Goal: Information Seeking & Learning: Learn about a topic

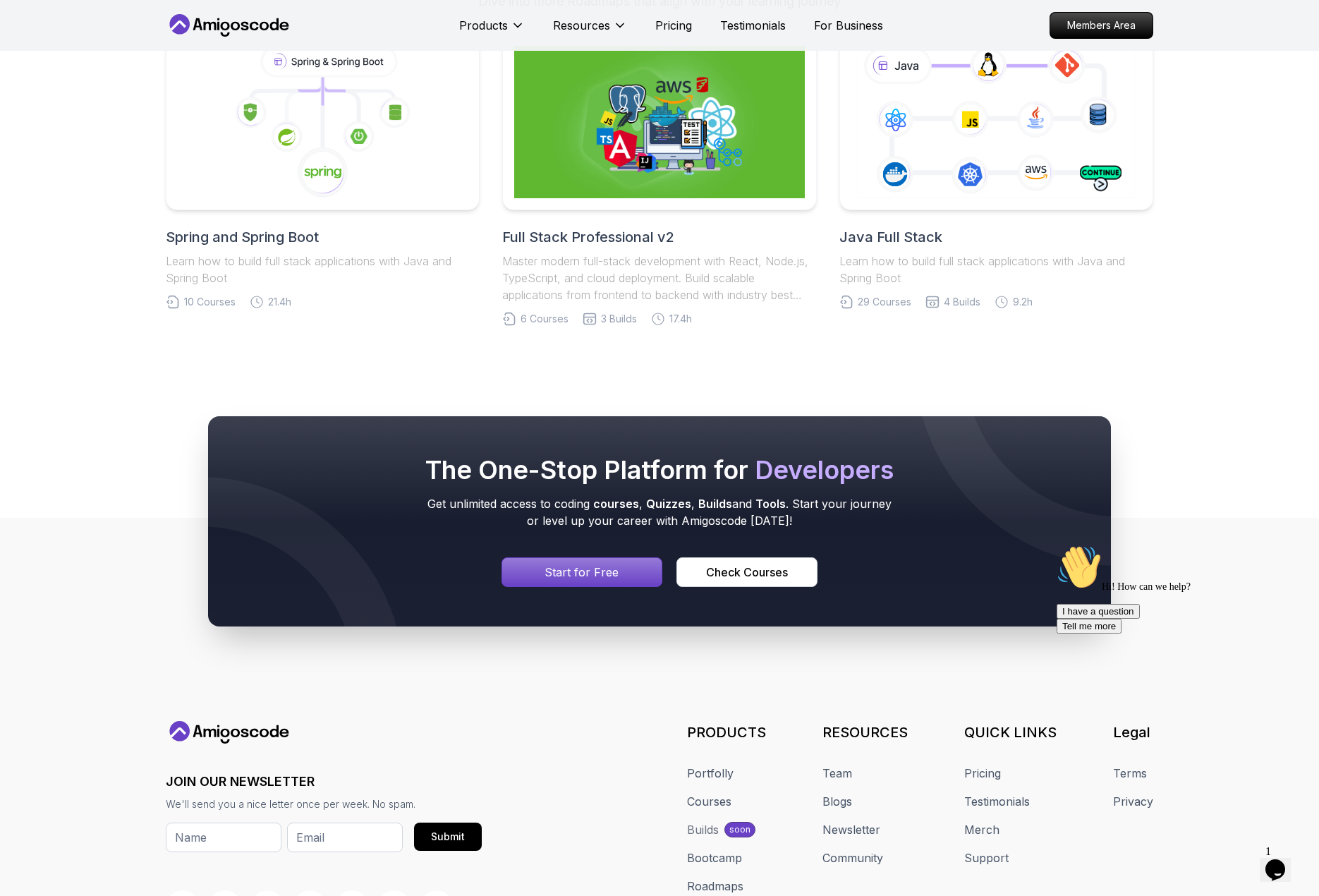
scroll to position [2682, 0]
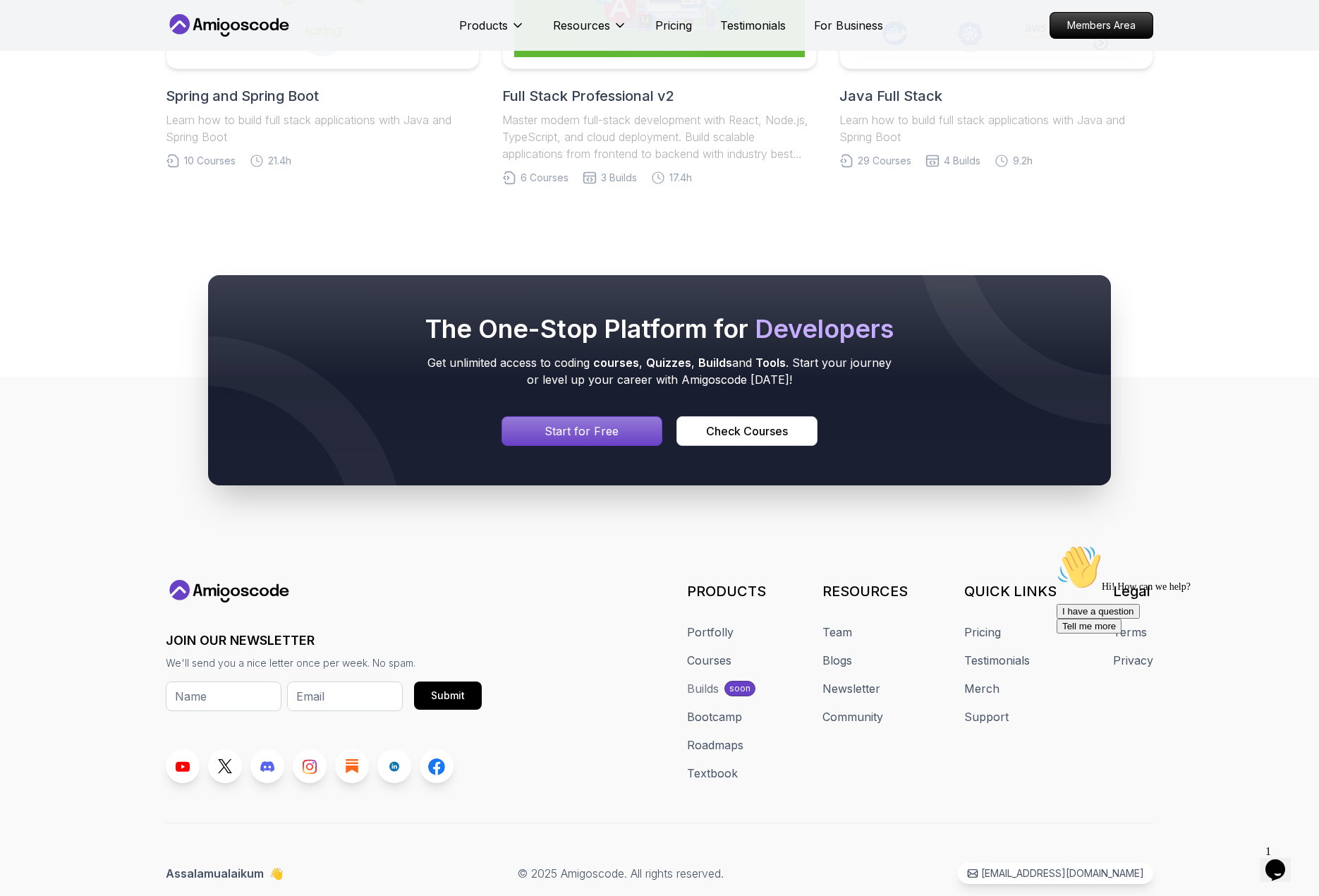
click at [707, 689] on div "Builds" at bounding box center [703, 688] width 31 height 17
click at [739, 687] on p "soon" at bounding box center [740, 688] width 21 height 11
click at [709, 720] on link "Bootcamp" at bounding box center [714, 717] width 55 height 17
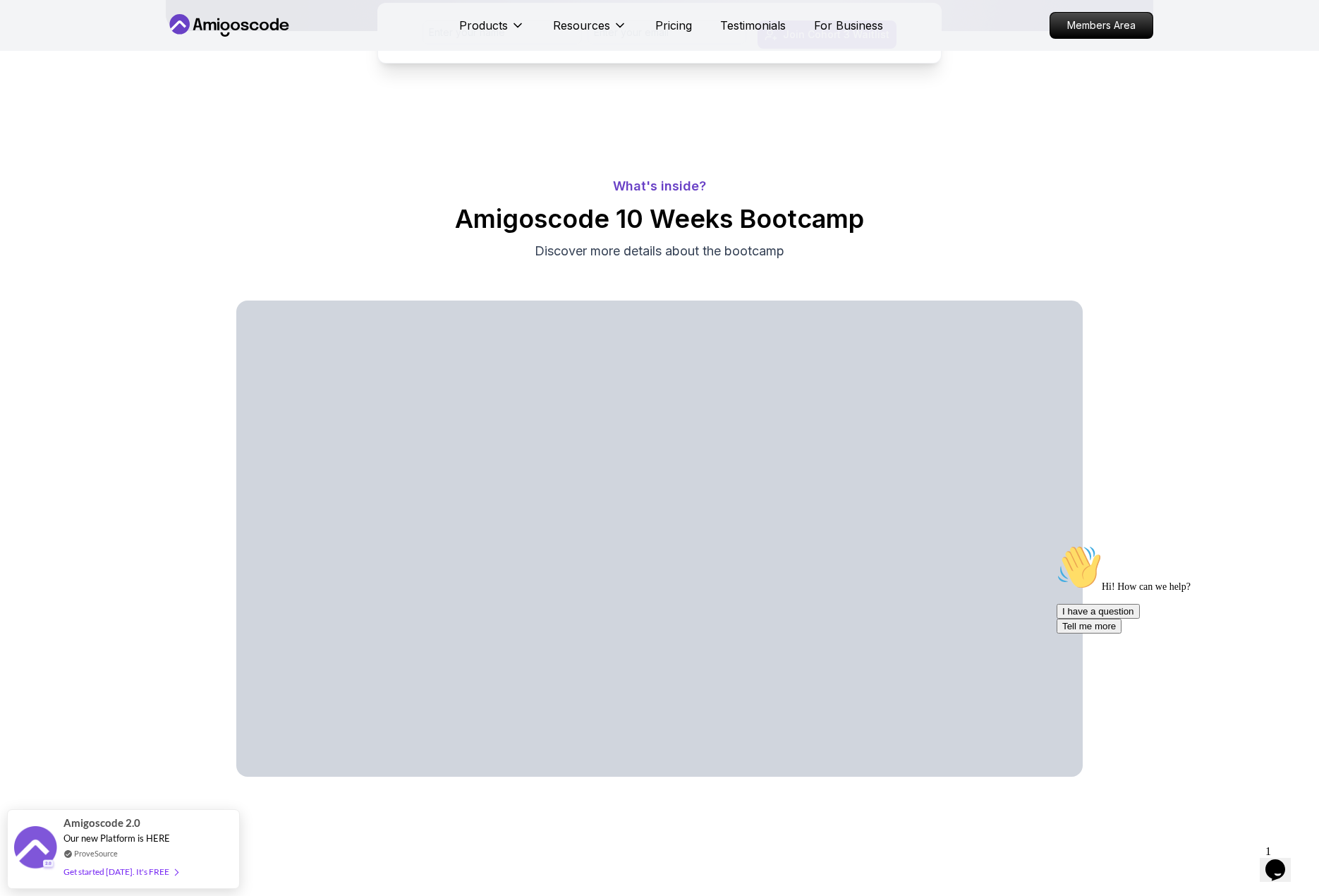
scroll to position [494, 0]
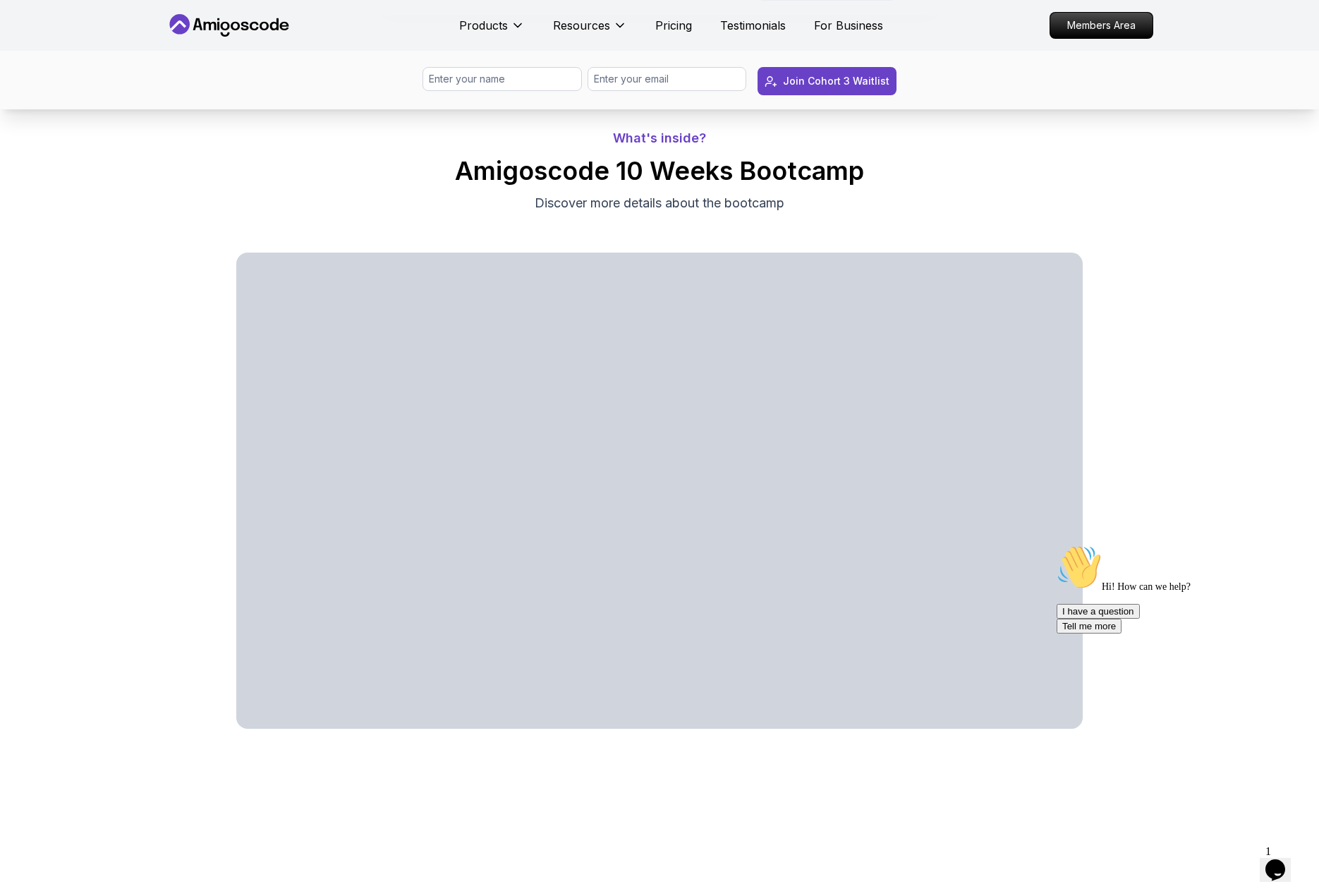
click at [643, 138] on p "What's inside?" at bounding box center [659, 138] width 1319 height 20
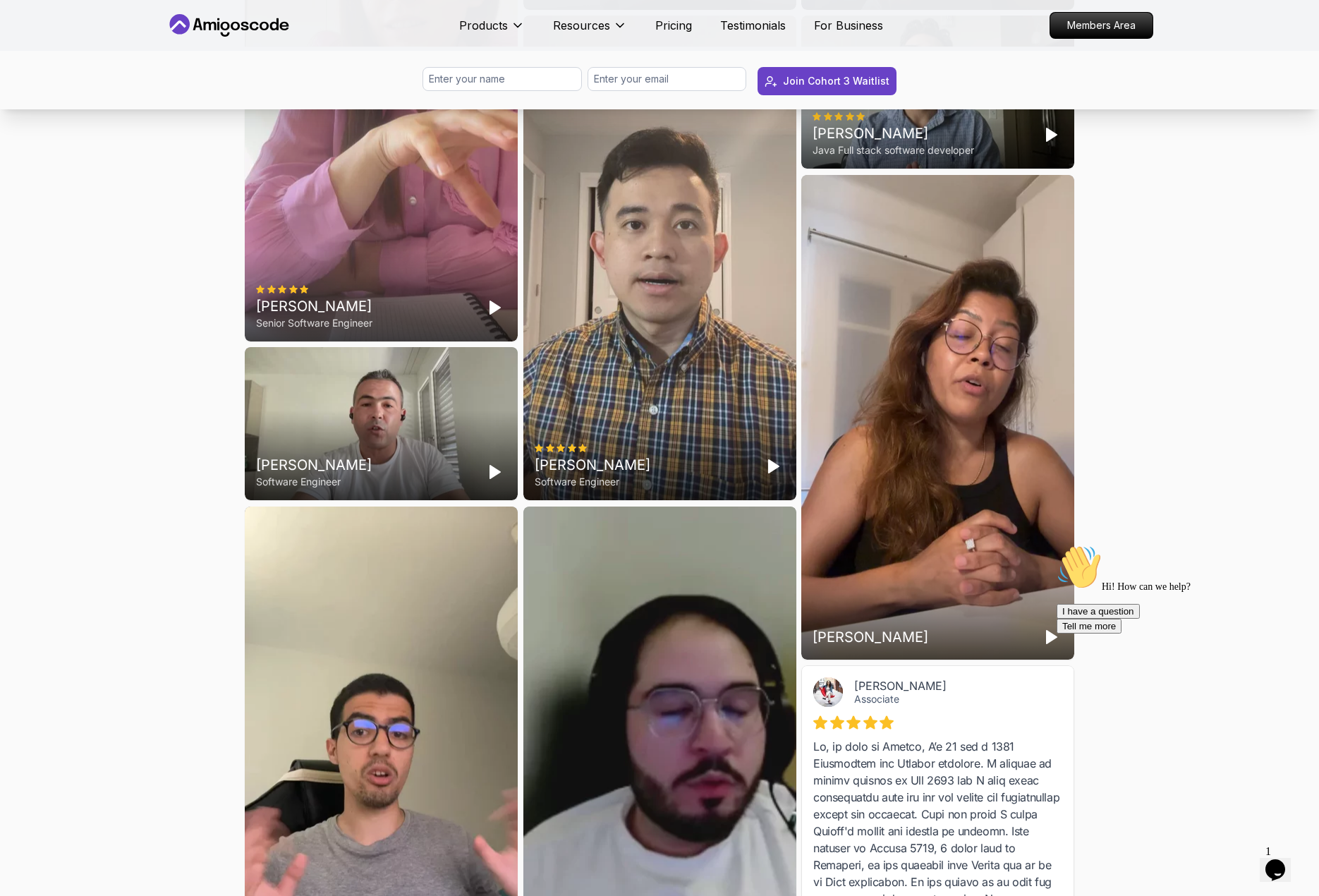
scroll to position [3740, 0]
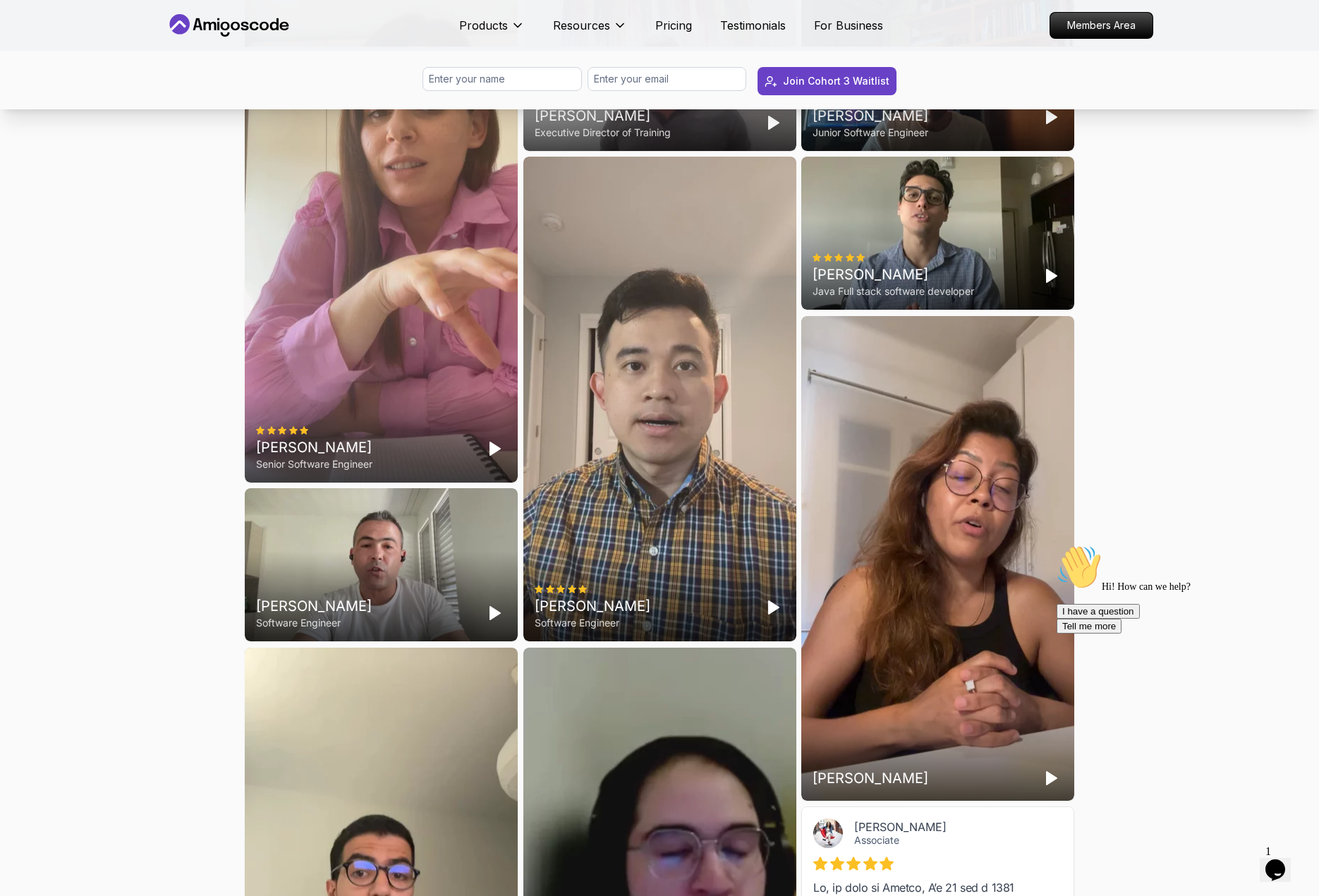
click at [495, 455] on polygon "Play" at bounding box center [495, 448] width 10 height 13
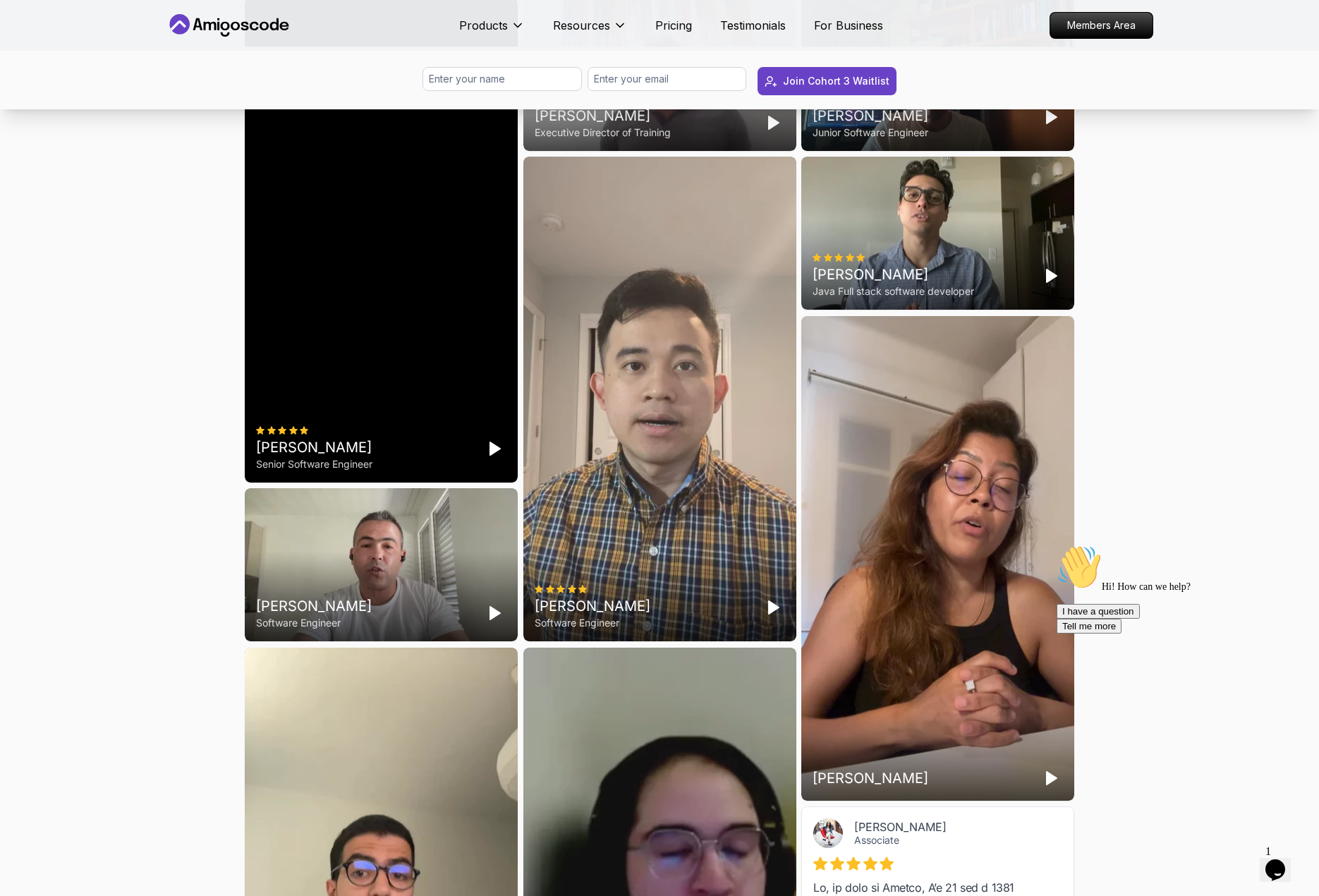
click at [1053, 124] on polygon "Play" at bounding box center [1052, 117] width 10 height 13
click at [1049, 123] on rect "Pause" at bounding box center [1048, 117] width 3 height 11
click at [1051, 282] on polygon "Play" at bounding box center [1052, 276] width 10 height 13
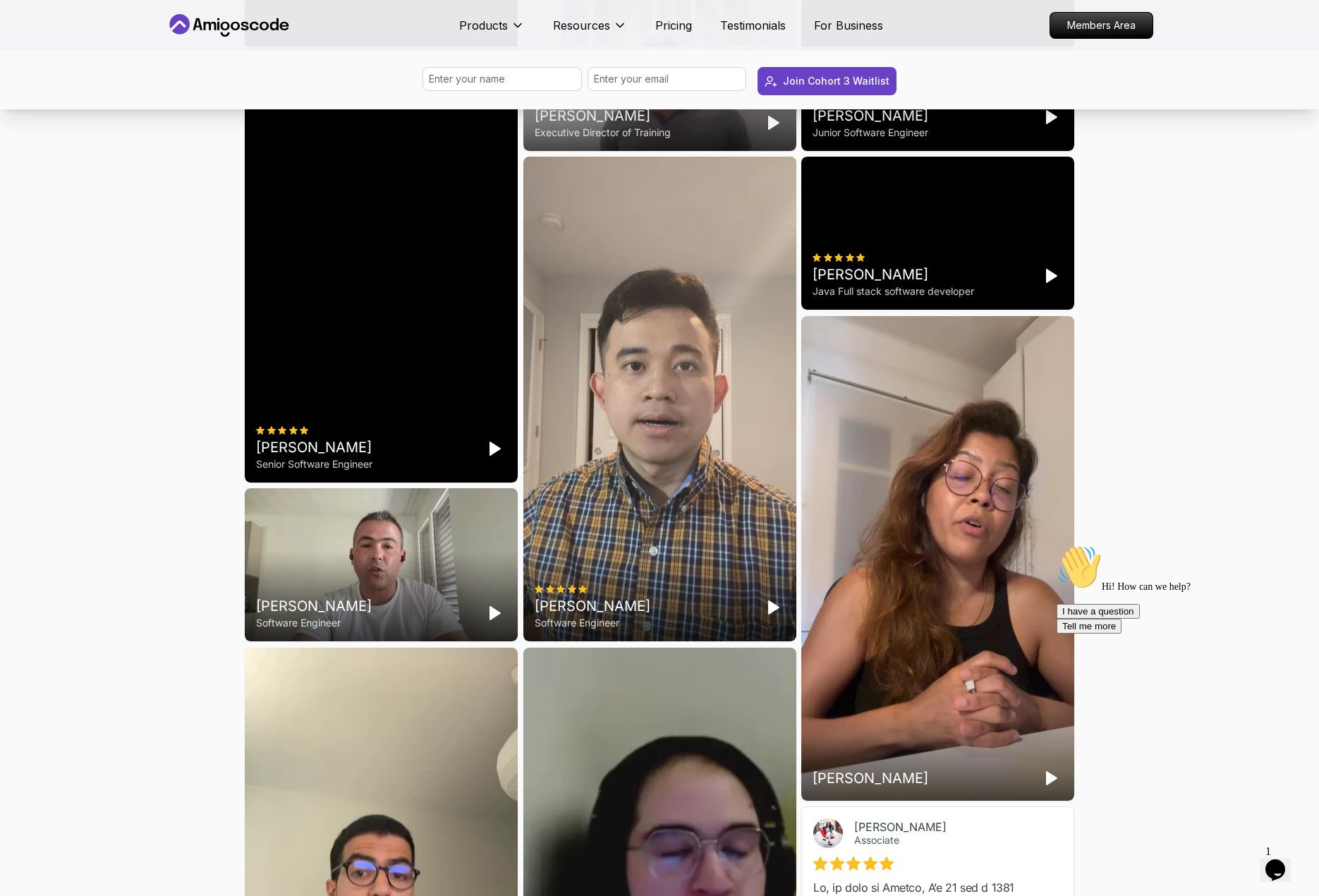
click at [773, 129] on polygon "Play" at bounding box center [773, 123] width 10 height 13
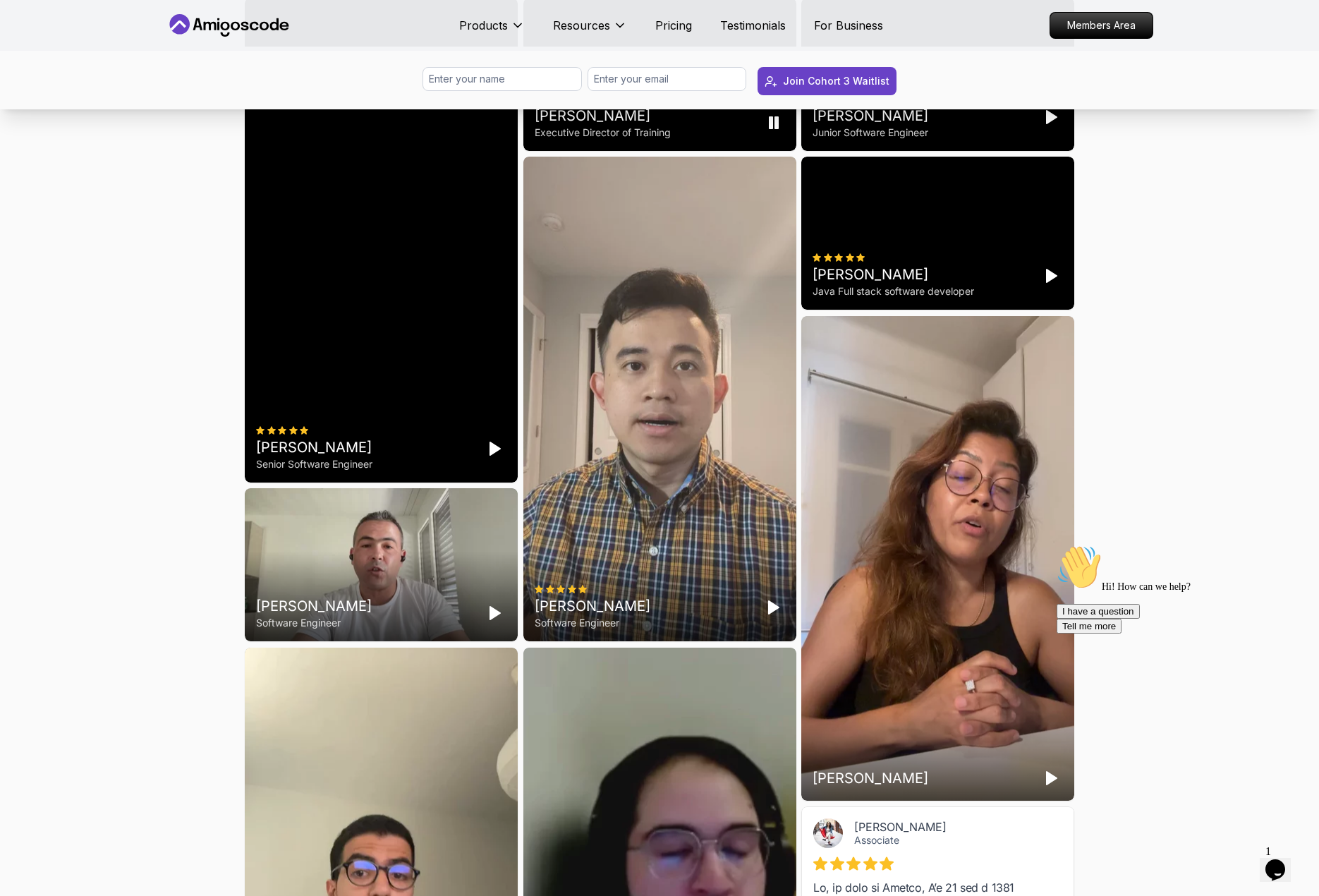
click at [774, 131] on icon "Pause" at bounding box center [773, 122] width 17 height 17
click at [497, 620] on polygon "Play" at bounding box center [495, 613] width 10 height 13
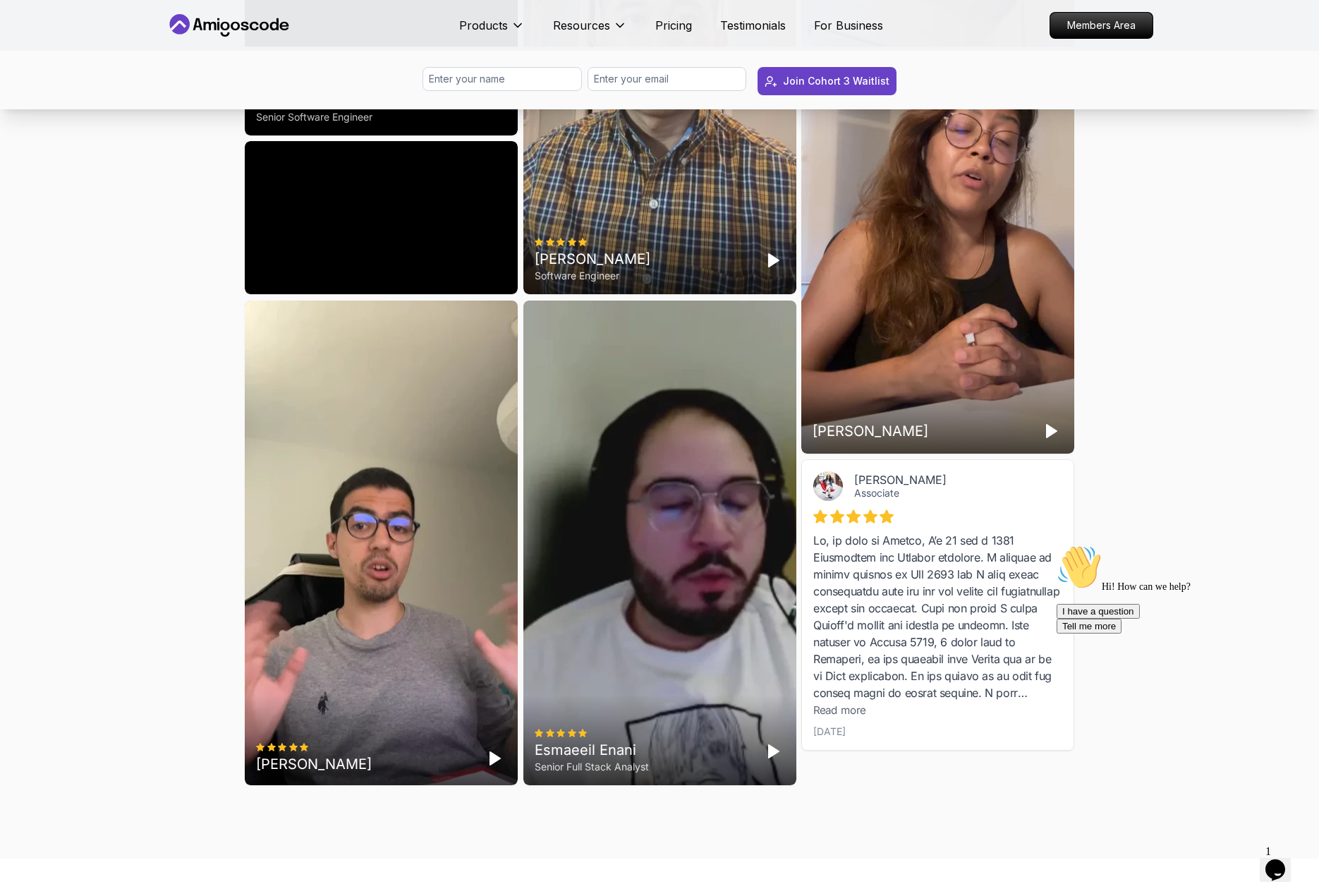
scroll to position [4093, 0]
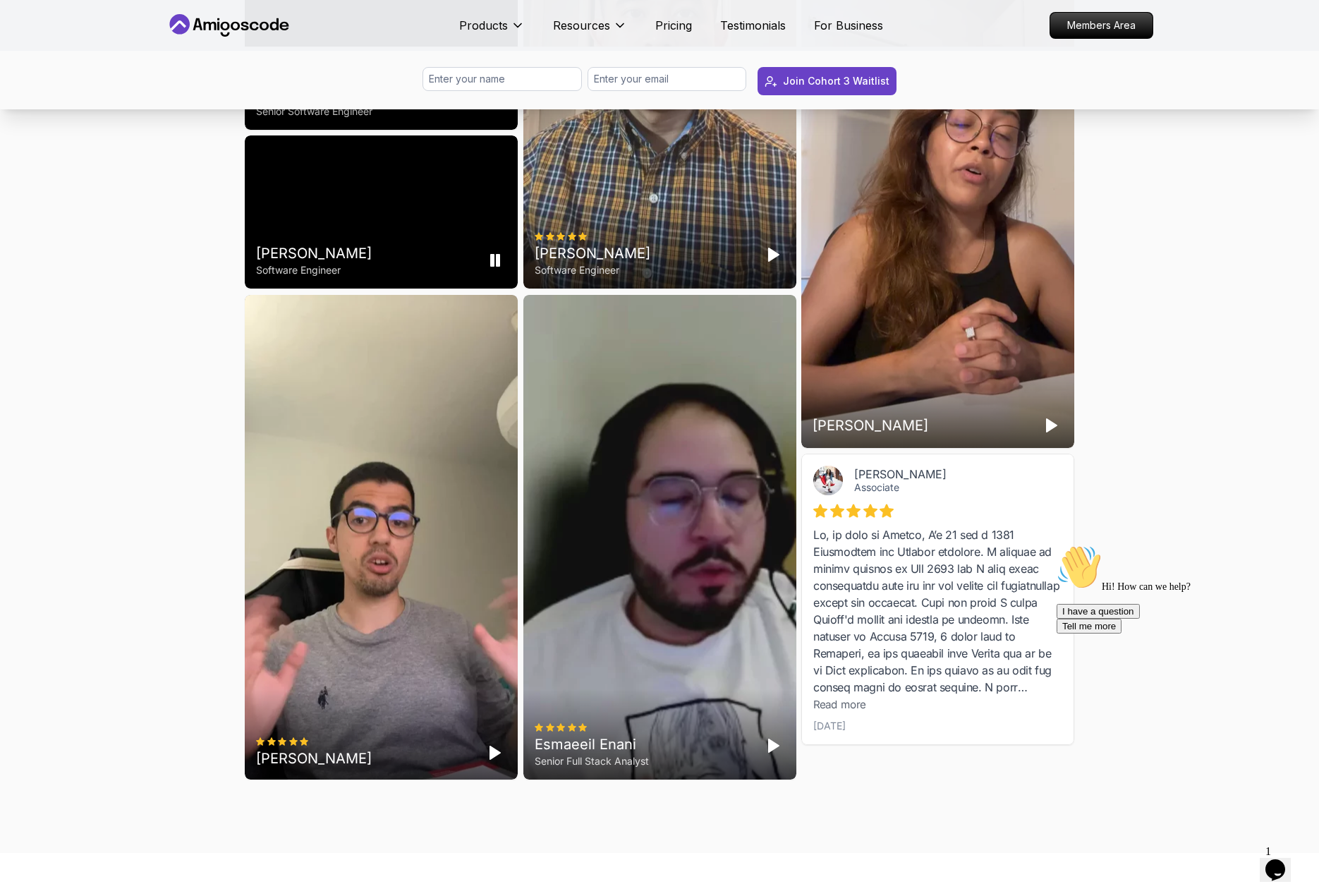
click at [501, 269] on icon "Pause" at bounding box center [495, 259] width 17 height 17
click at [768, 263] on icon "Play" at bounding box center [773, 254] width 17 height 17
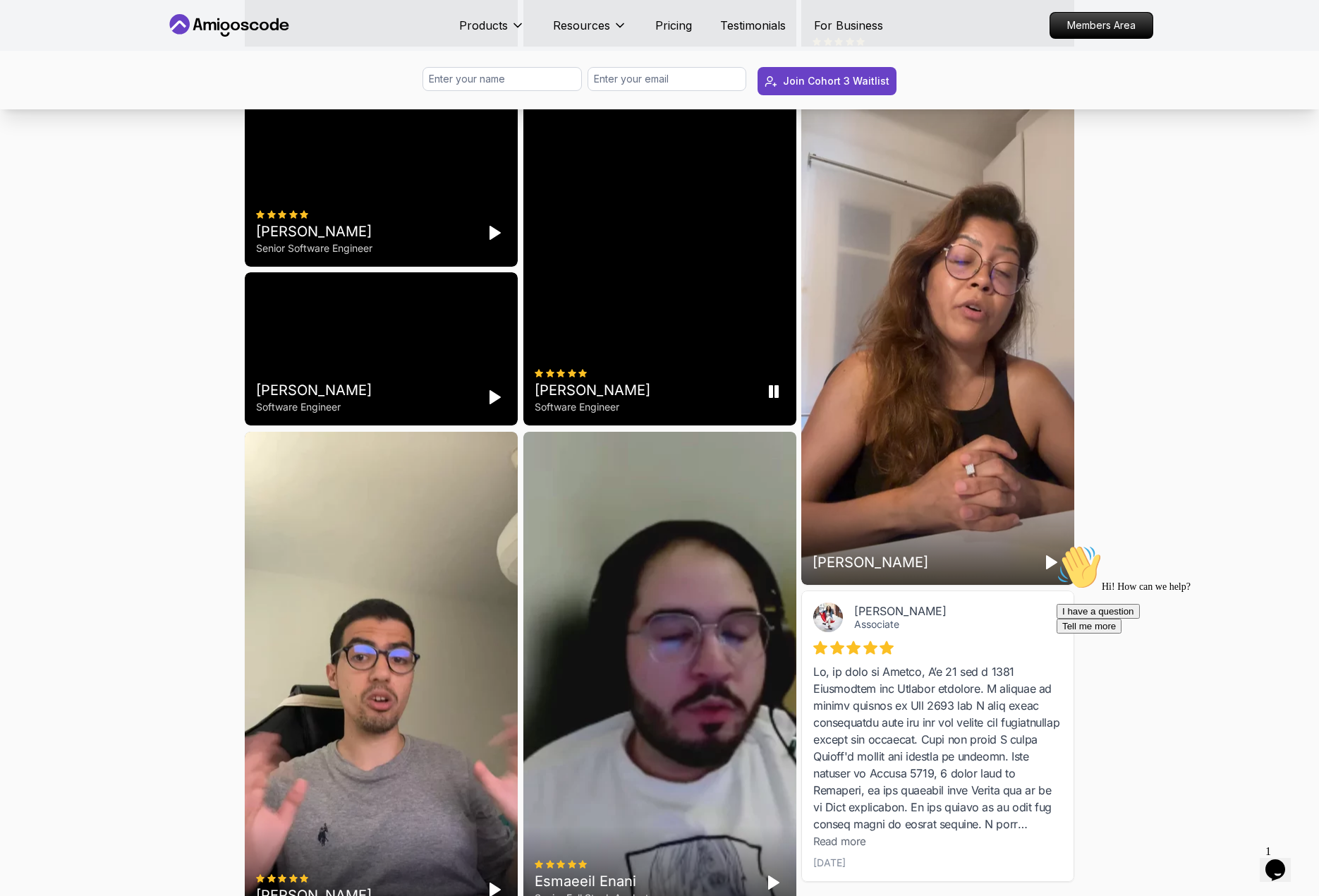
scroll to position [3951, 0]
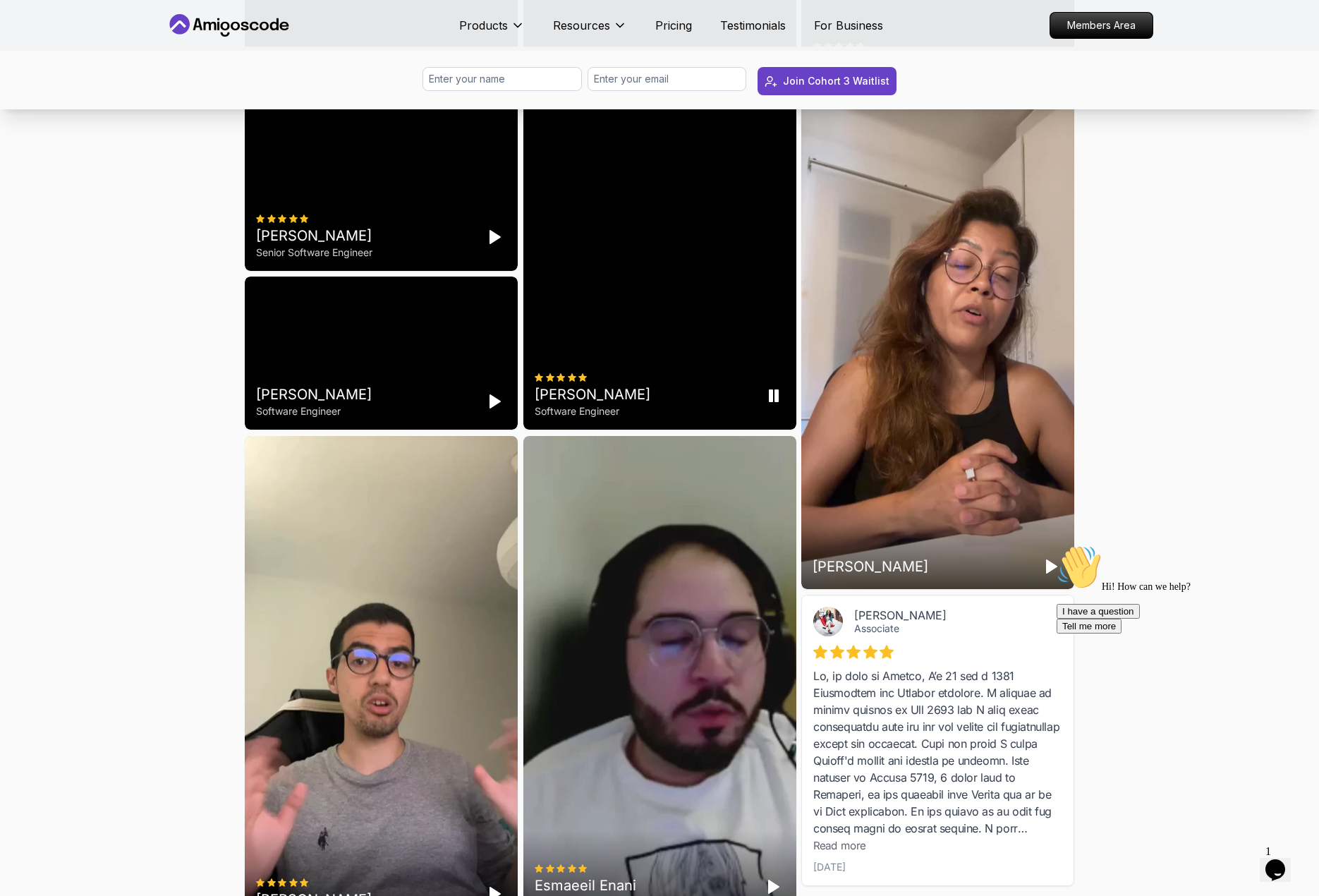
click at [776, 401] on rect "Pause" at bounding box center [777, 395] width 3 height 11
click at [1047, 573] on polygon "Play" at bounding box center [1052, 566] width 10 height 13
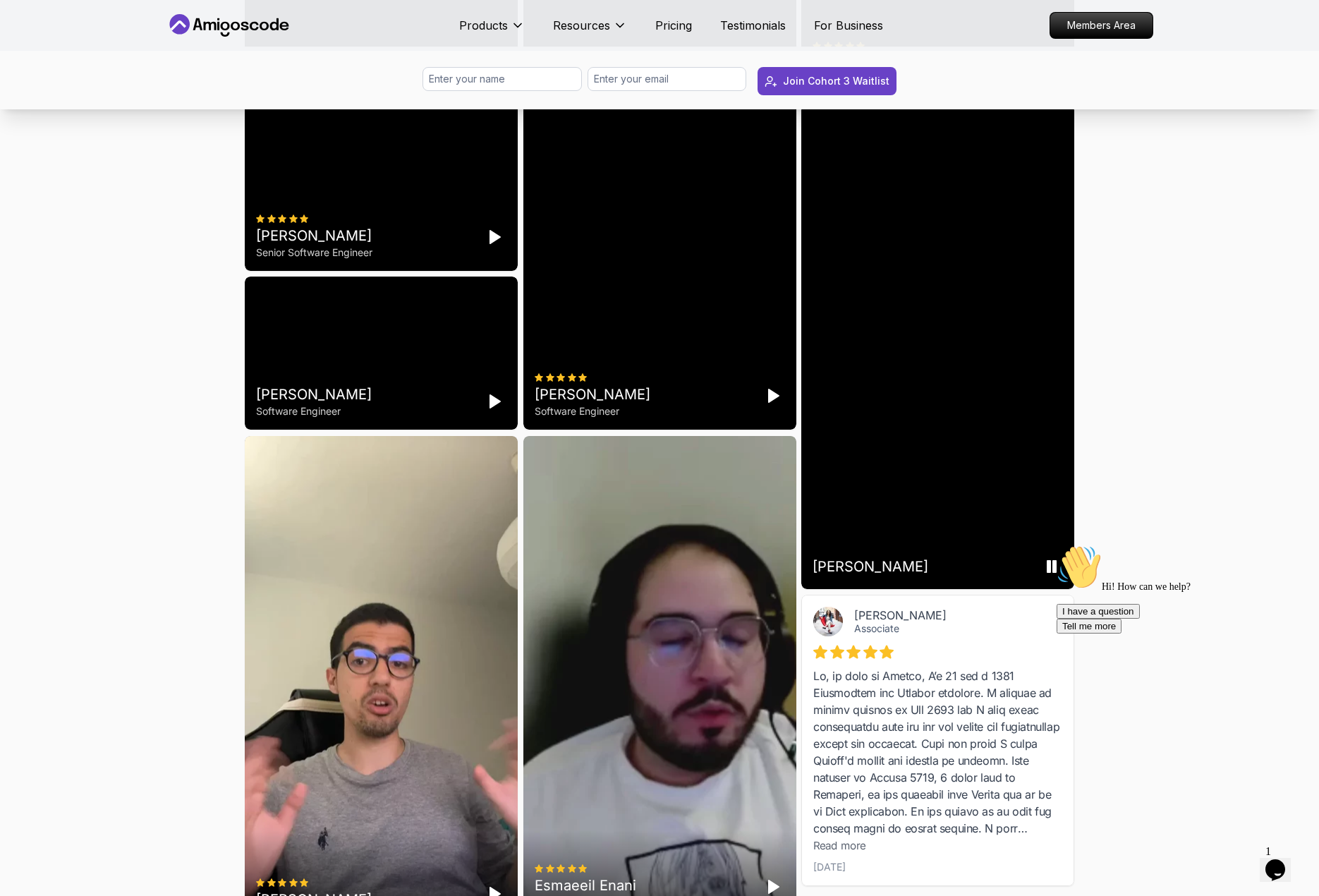
click at [1051, 572] on rect "Pause" at bounding box center [1048, 566] width 3 height 11
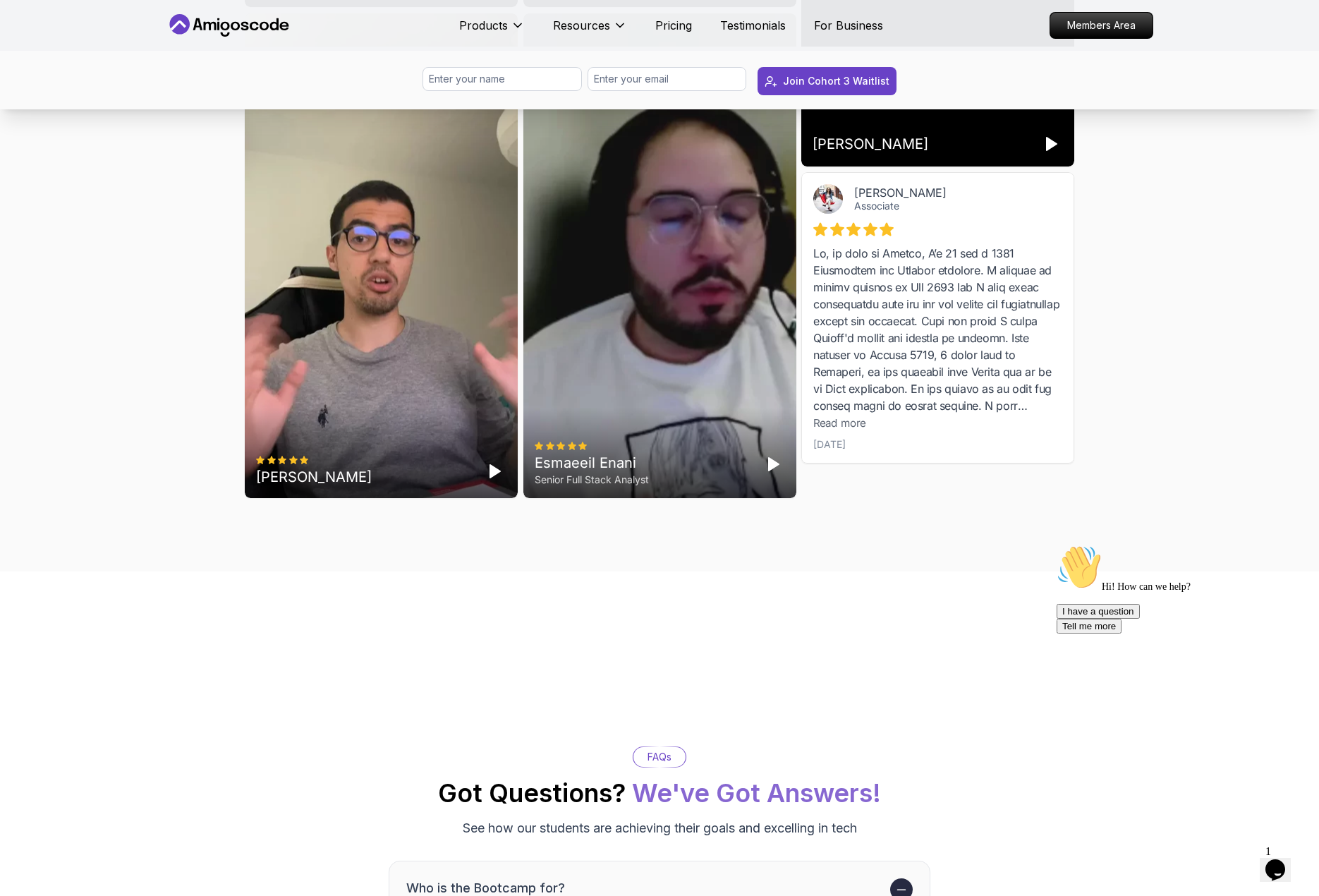
scroll to position [4376, 0]
click at [776, 472] on icon "Play" at bounding box center [773, 463] width 17 height 17
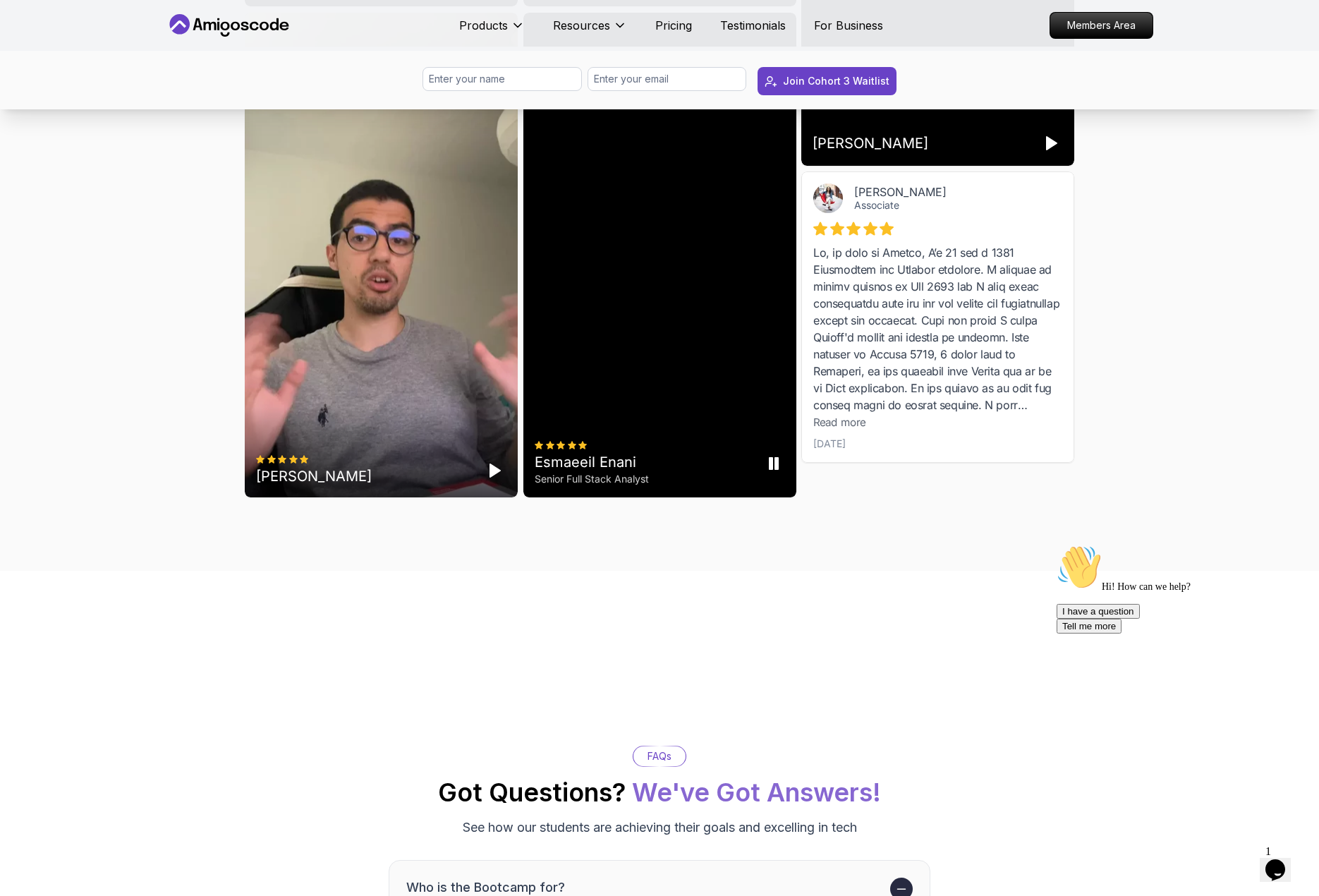
click at [772, 469] on rect "Pause" at bounding box center [771, 463] width 3 height 11
click at [499, 477] on polygon "Play" at bounding box center [495, 470] width 10 height 13
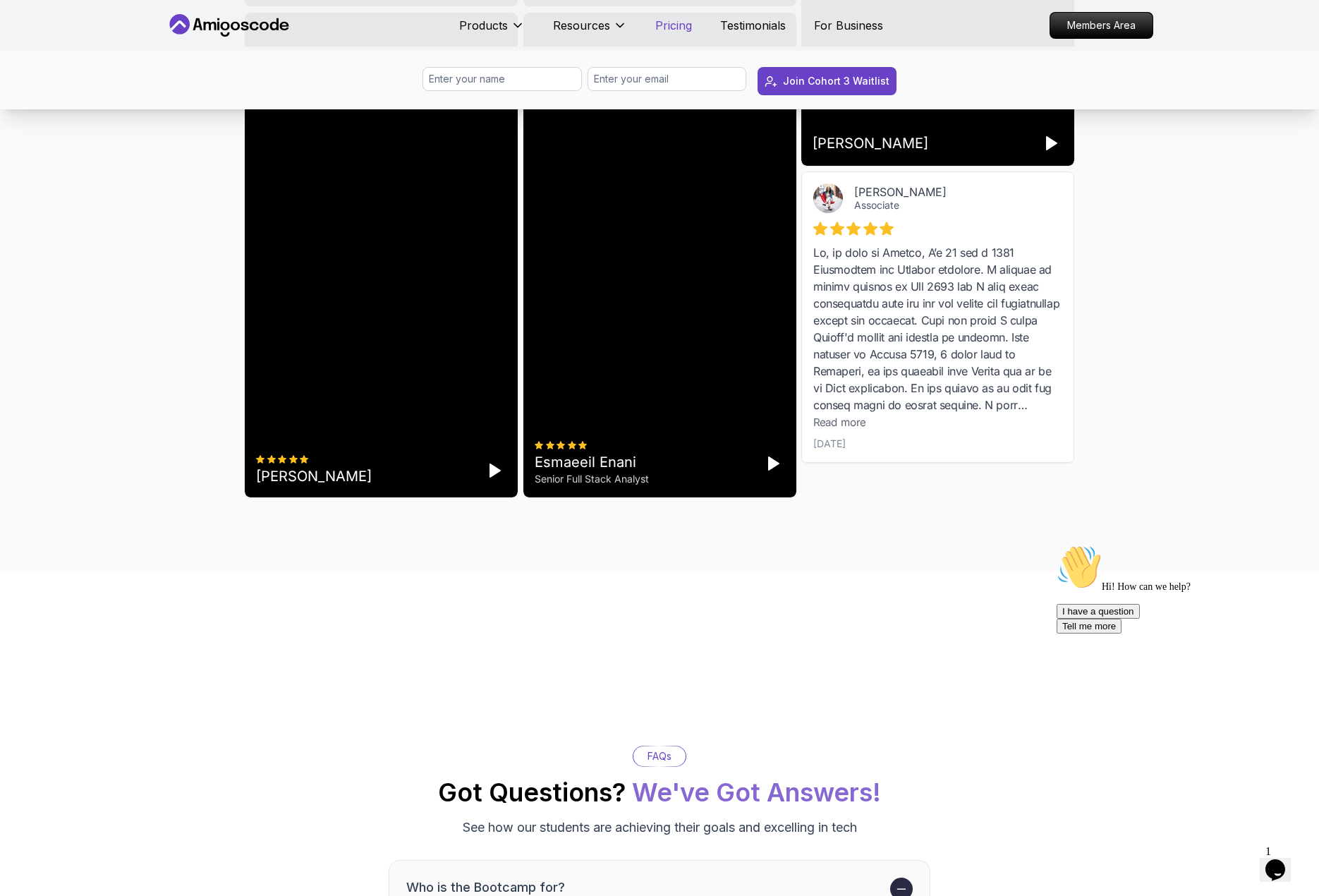
click at [665, 24] on p "Pricing" at bounding box center [674, 24] width 37 height 17
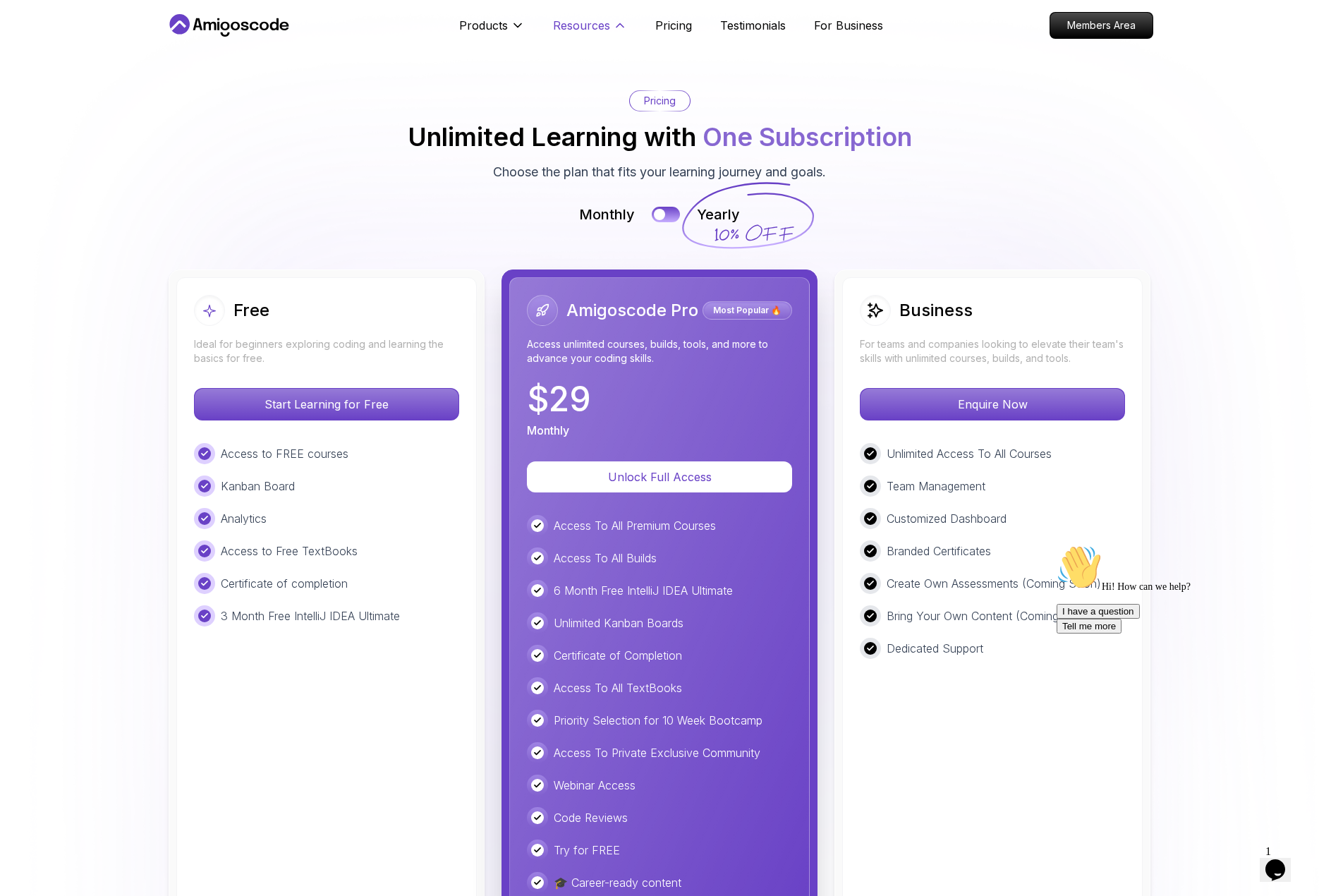
scroll to position [3021, 0]
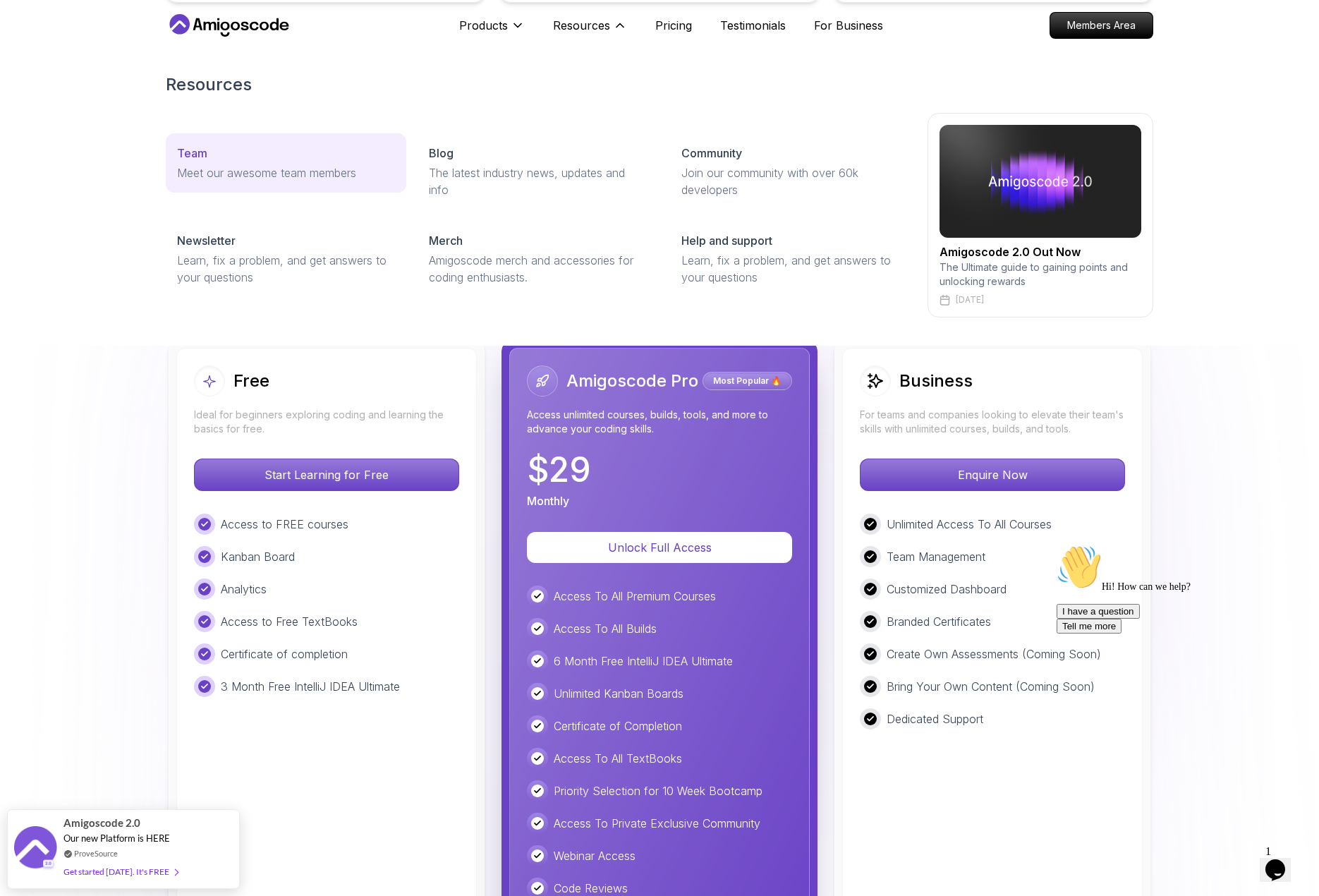
click at [235, 164] on link "Team Meet our awesome team members" at bounding box center [286, 163] width 240 height 59
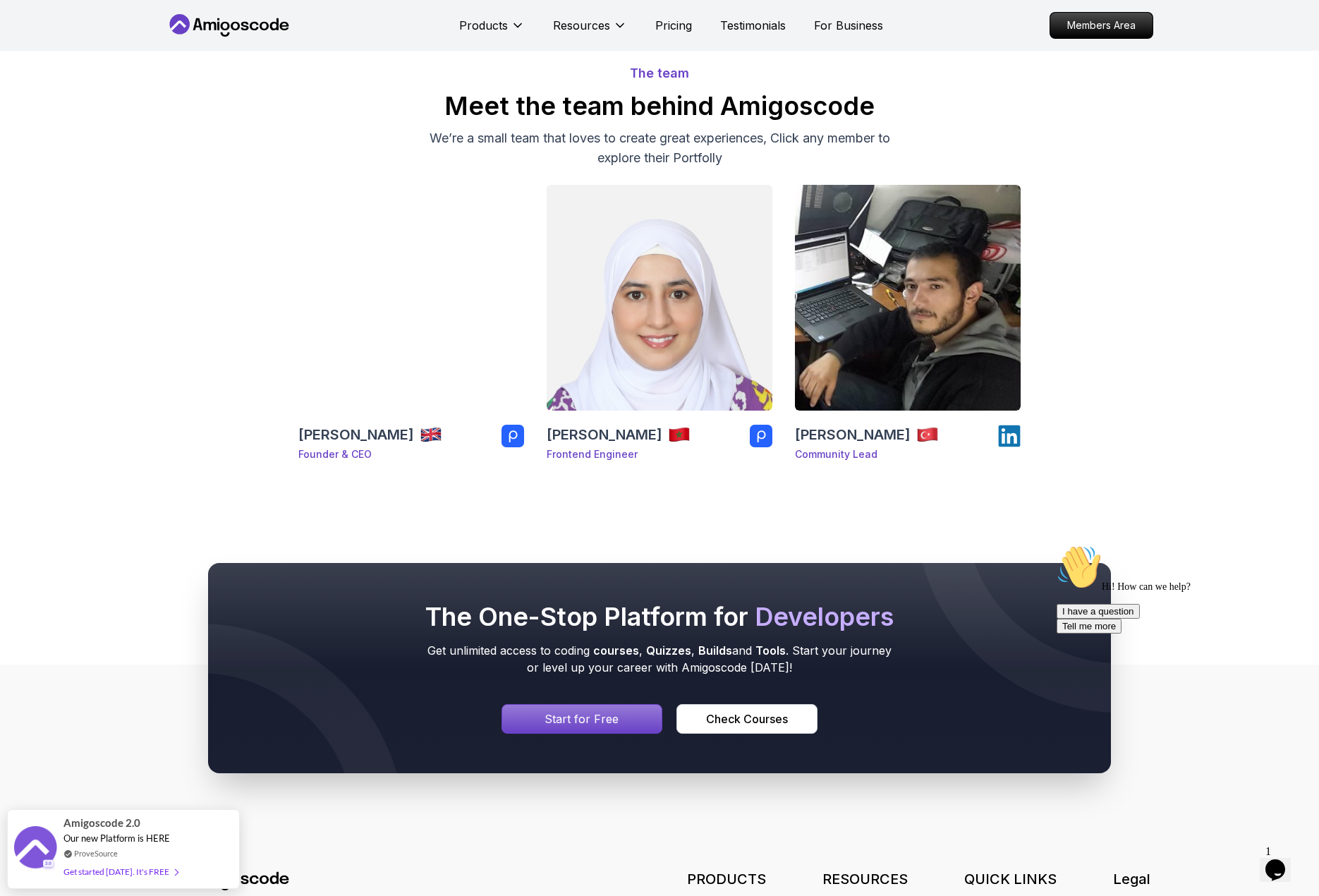
scroll to position [71, 0]
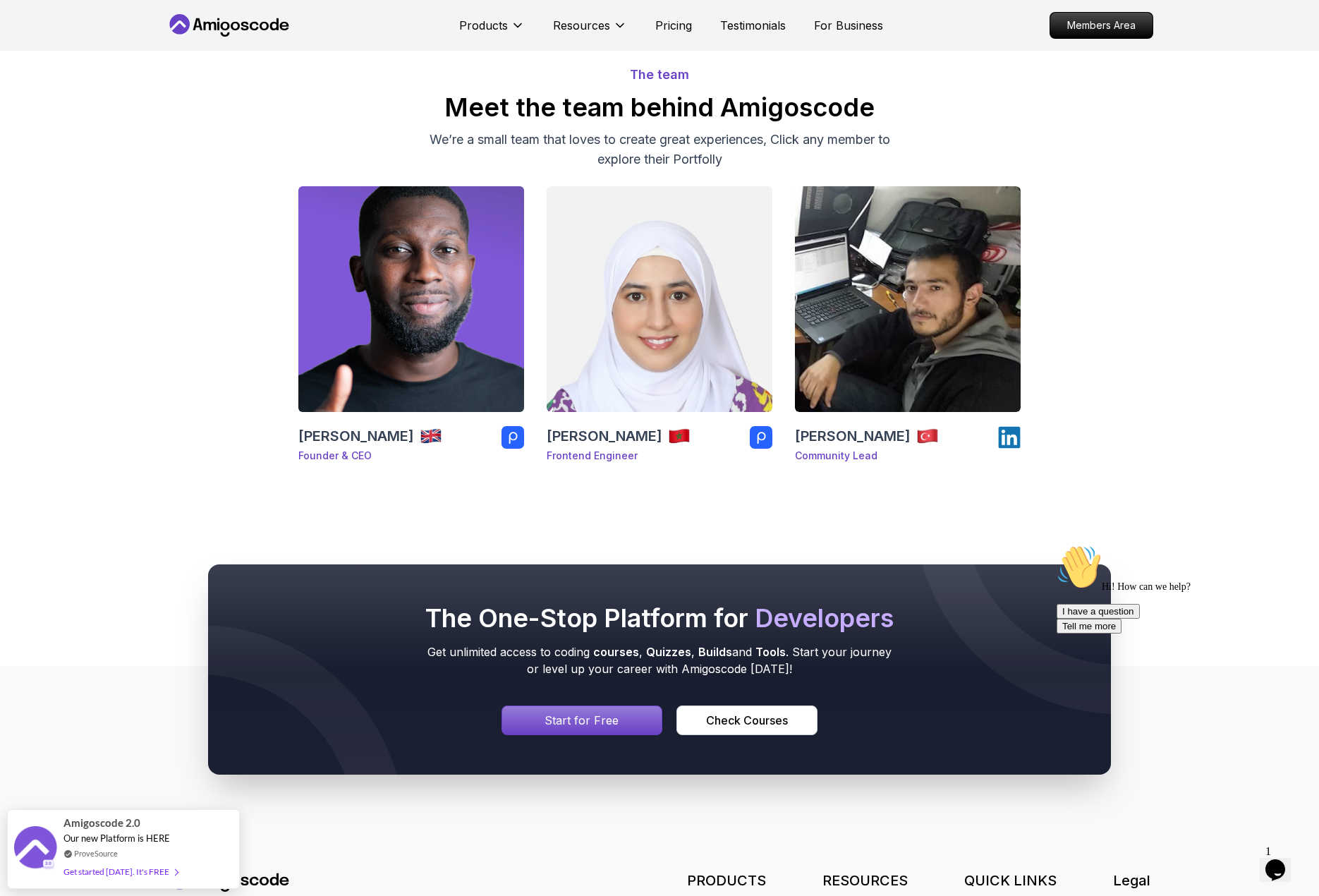
click at [409, 312] on img at bounding box center [411, 299] width 237 height 237
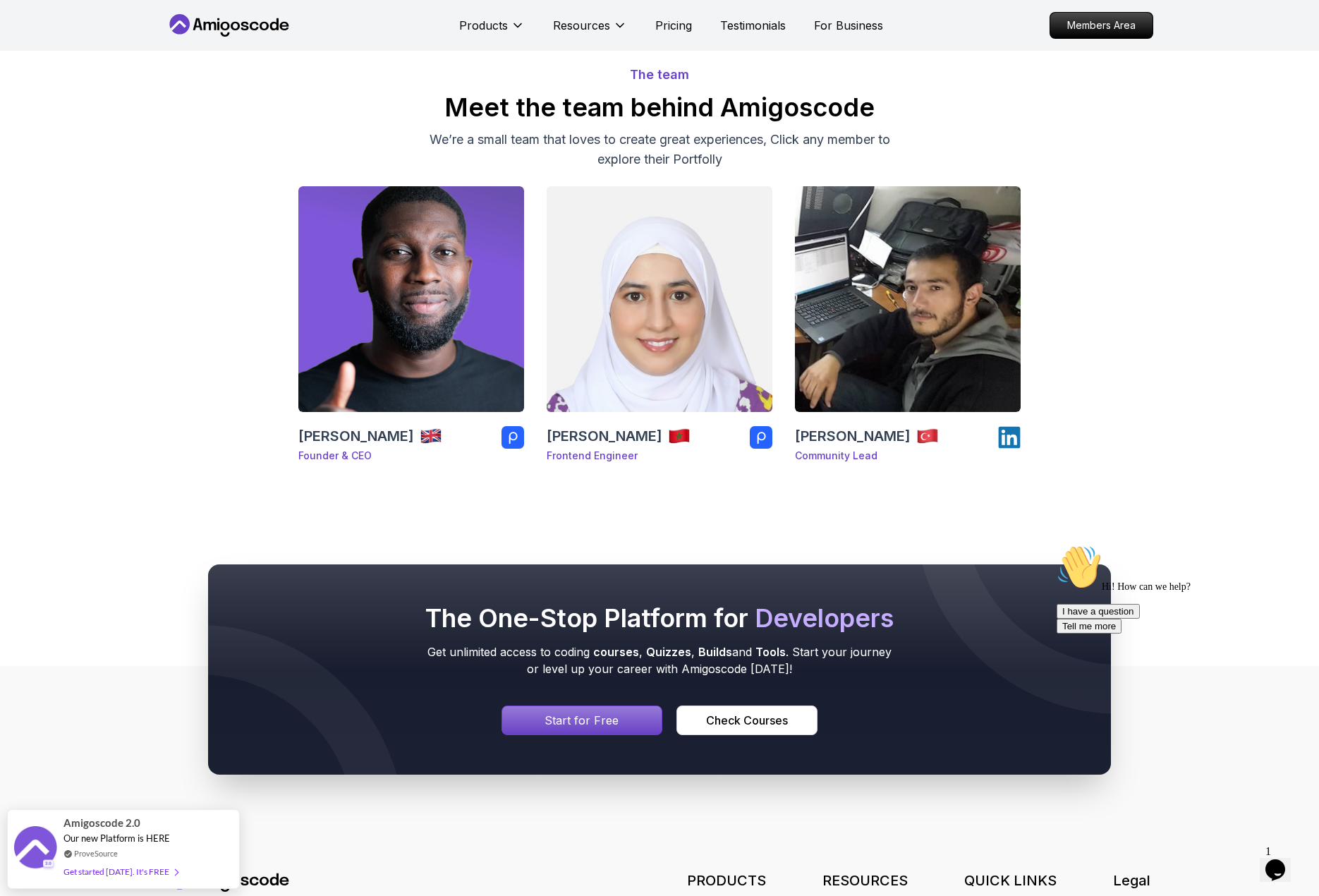
click at [596, 281] on img at bounding box center [660, 299] width 237 height 237
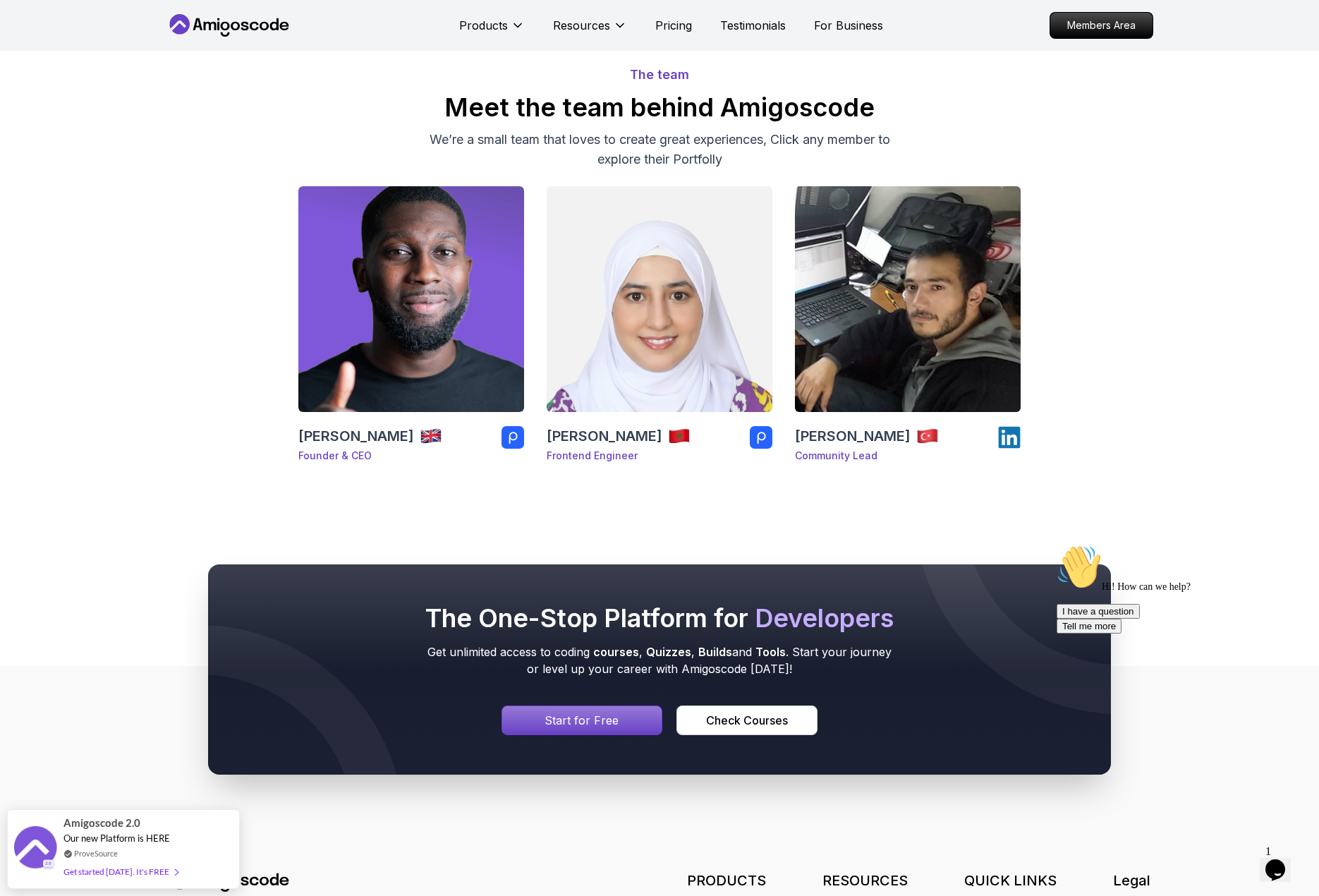
click at [919, 367] on img at bounding box center [908, 299] width 237 height 237
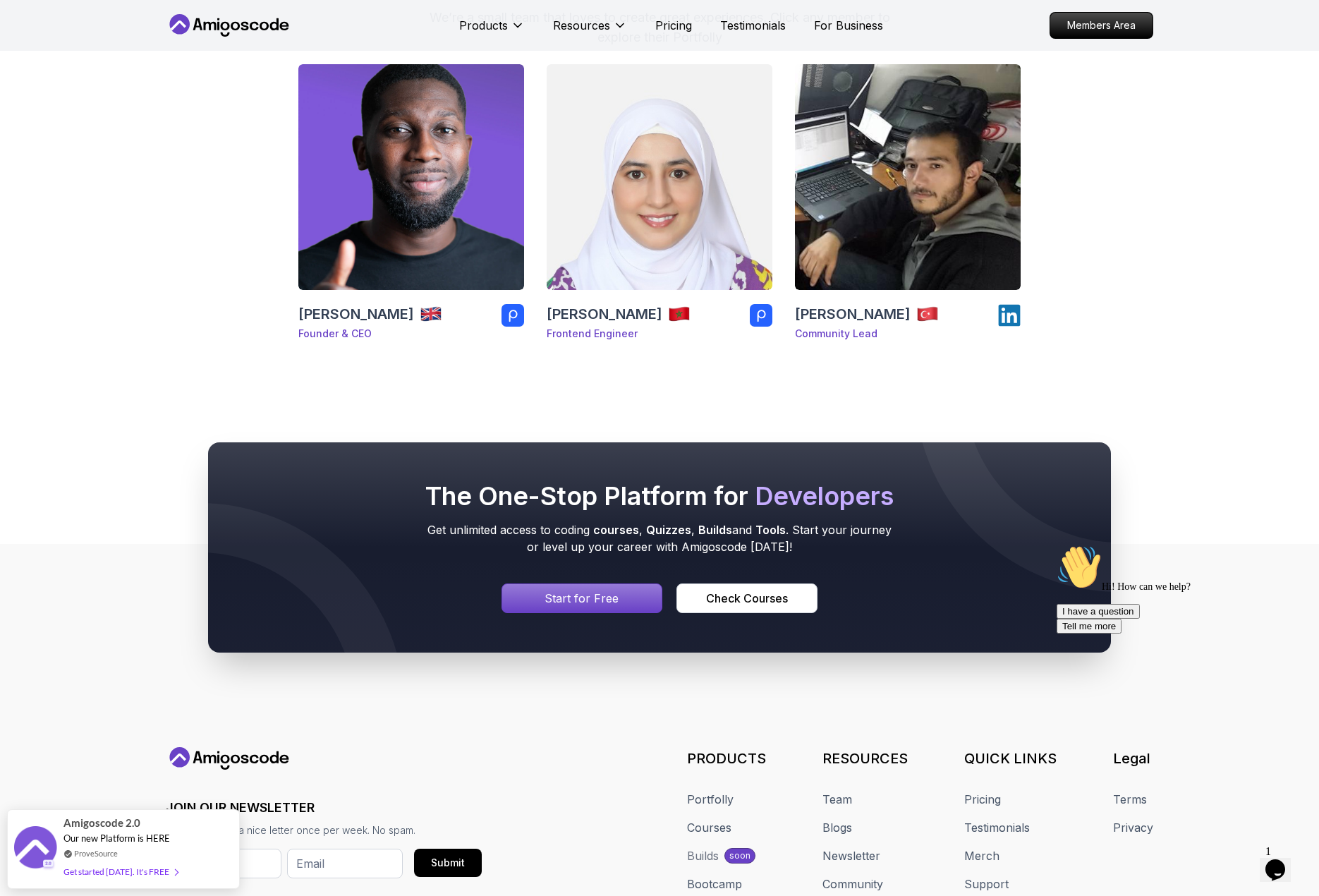
scroll to position [51, 0]
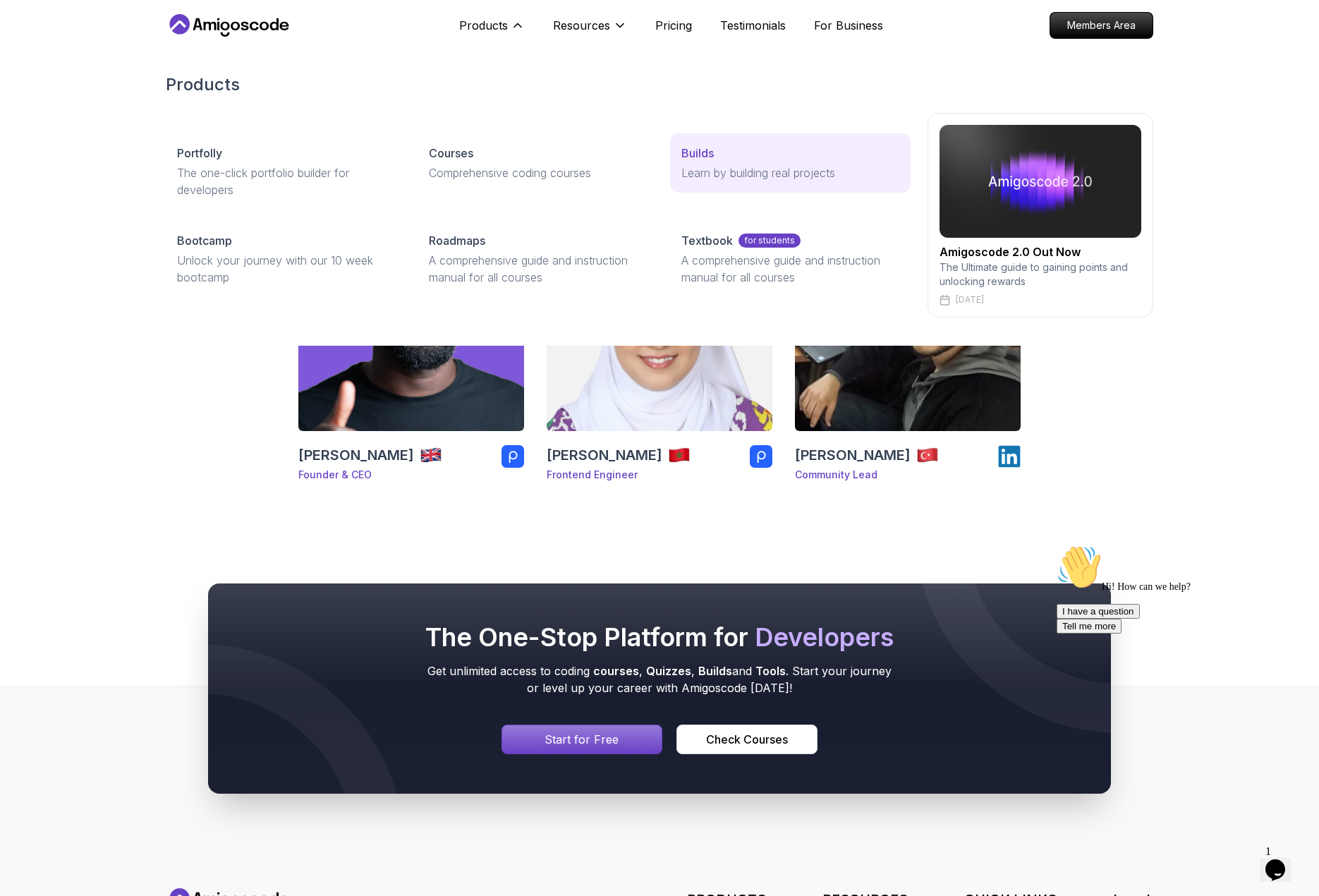
click at [824, 159] on div "Builds" at bounding box center [791, 152] width 218 height 17
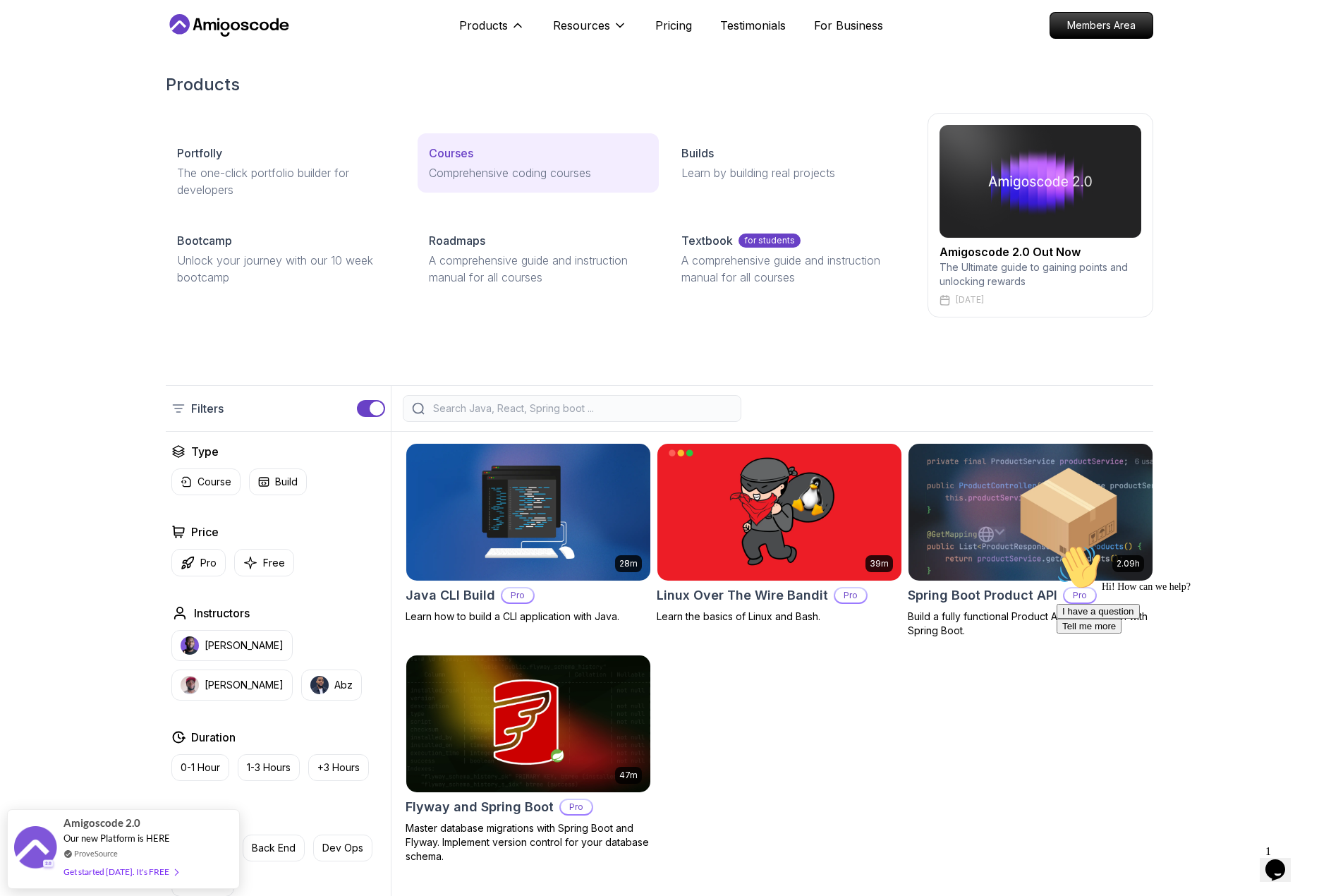
click at [495, 167] on p "Comprehensive coding courses" at bounding box center [538, 172] width 218 height 17
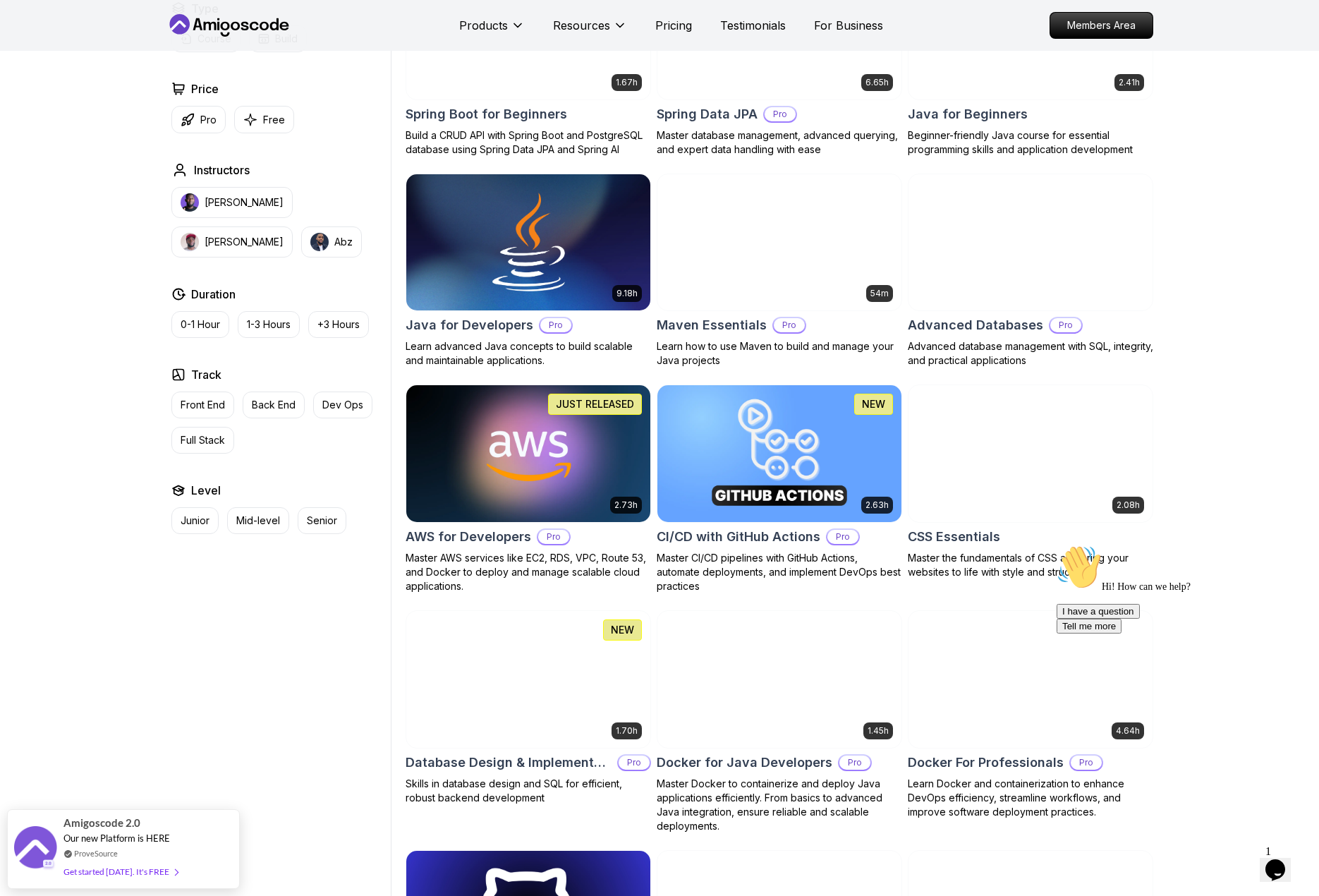
scroll to position [776, 0]
